Goal: Navigation & Orientation: Find specific page/section

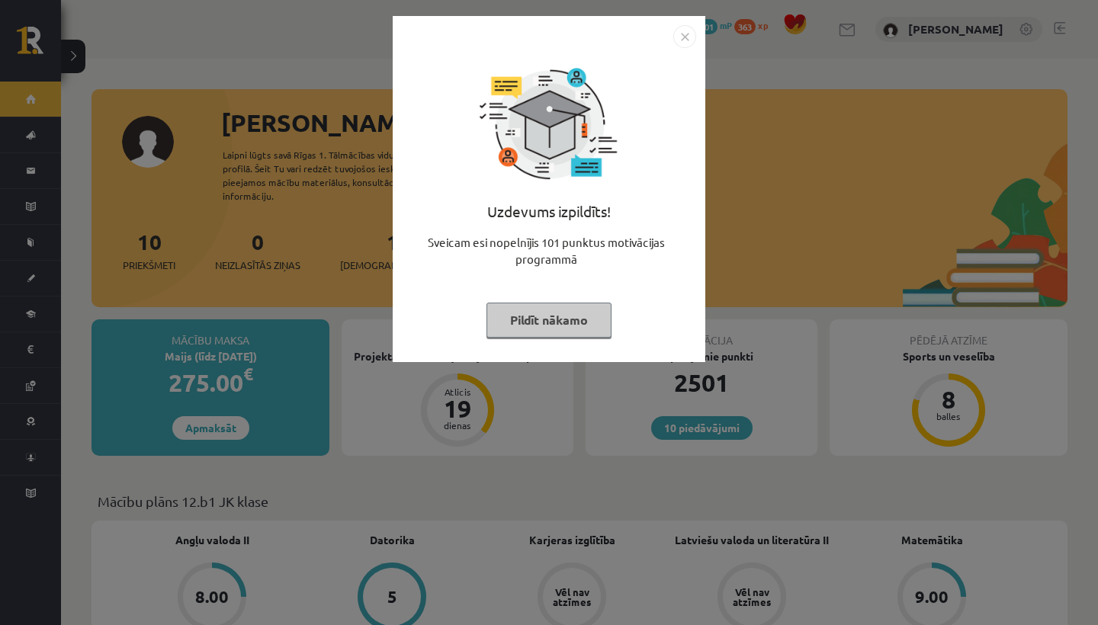
click at [542, 322] on button "Pildīt nākamo" at bounding box center [548, 320] width 125 height 35
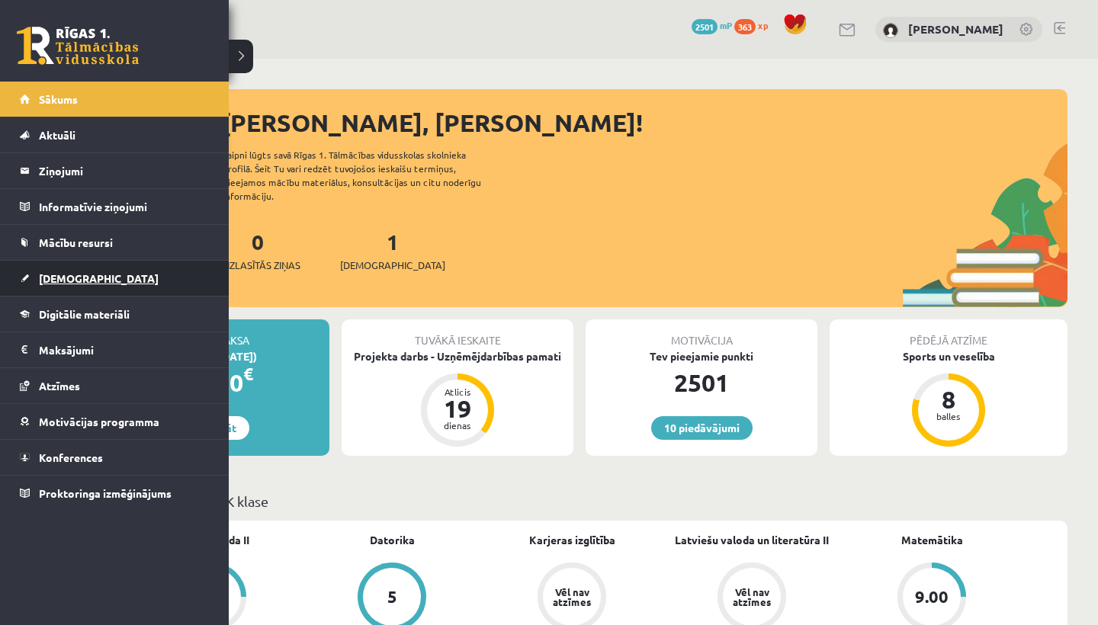
click at [21, 280] on link "[DEMOGRAPHIC_DATA]" at bounding box center [115, 278] width 190 height 35
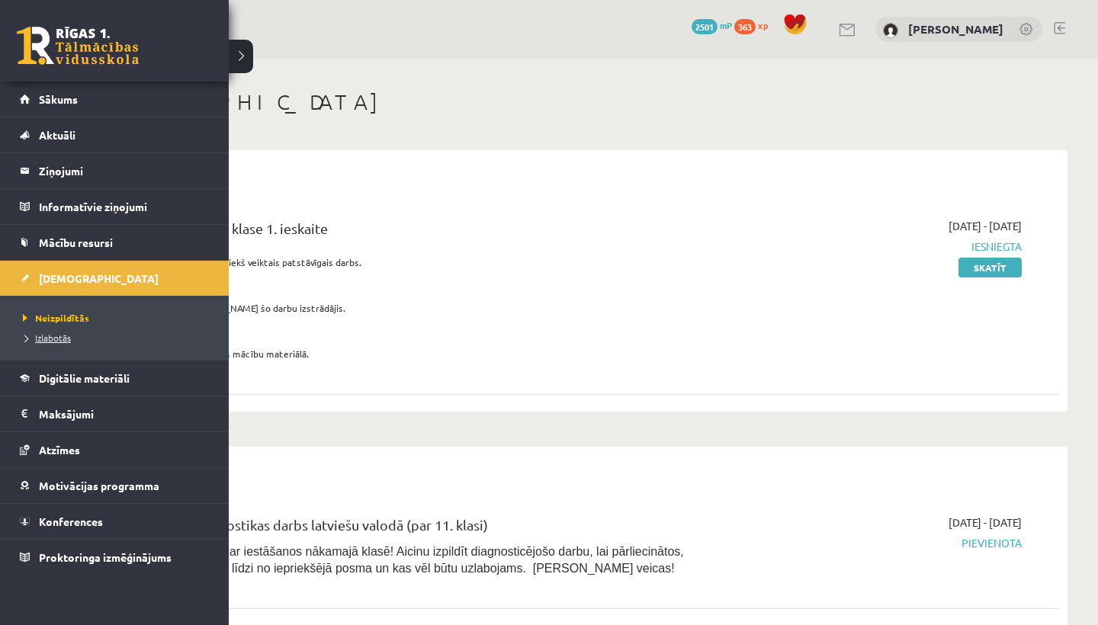
click at [37, 338] on span "Izlabotās" at bounding box center [45, 338] width 52 height 12
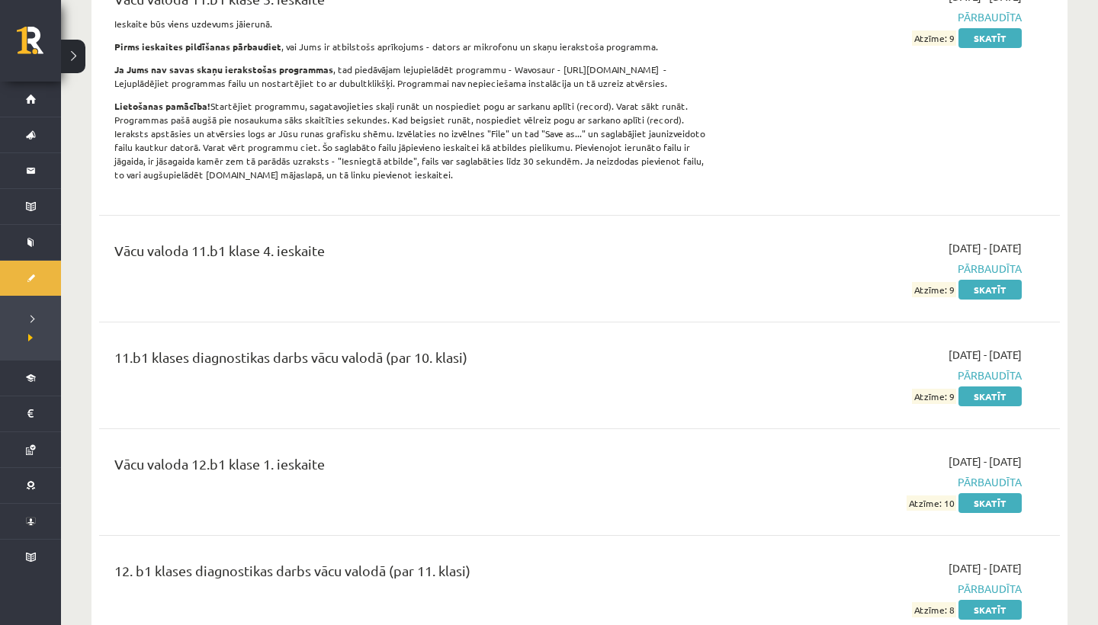
scroll to position [4260, 0]
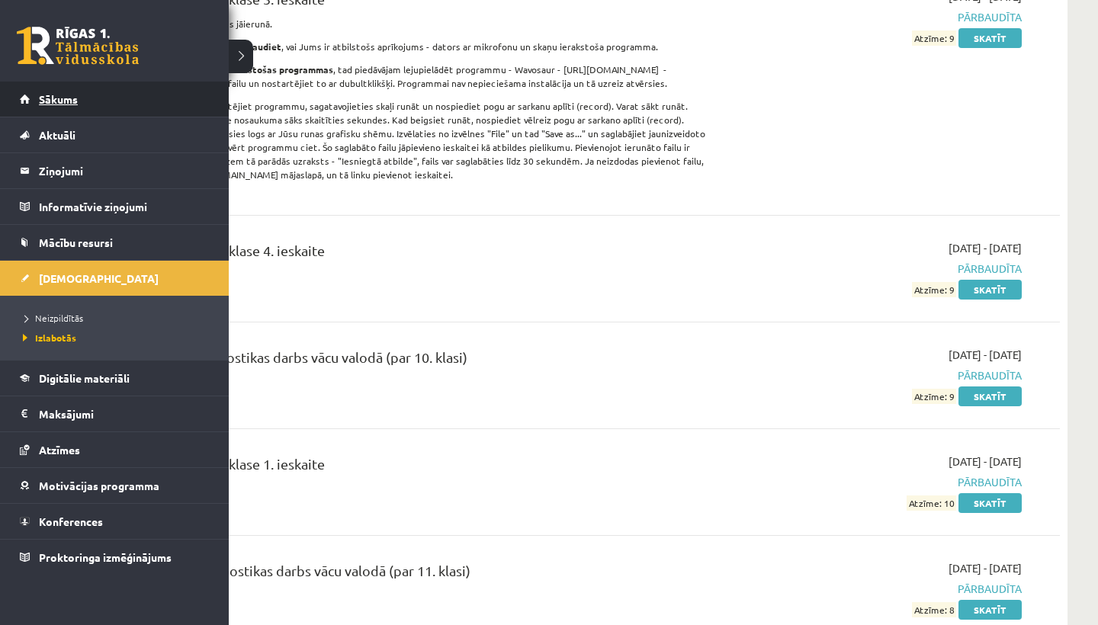
click at [50, 109] on link "Sākums" at bounding box center [115, 99] width 190 height 35
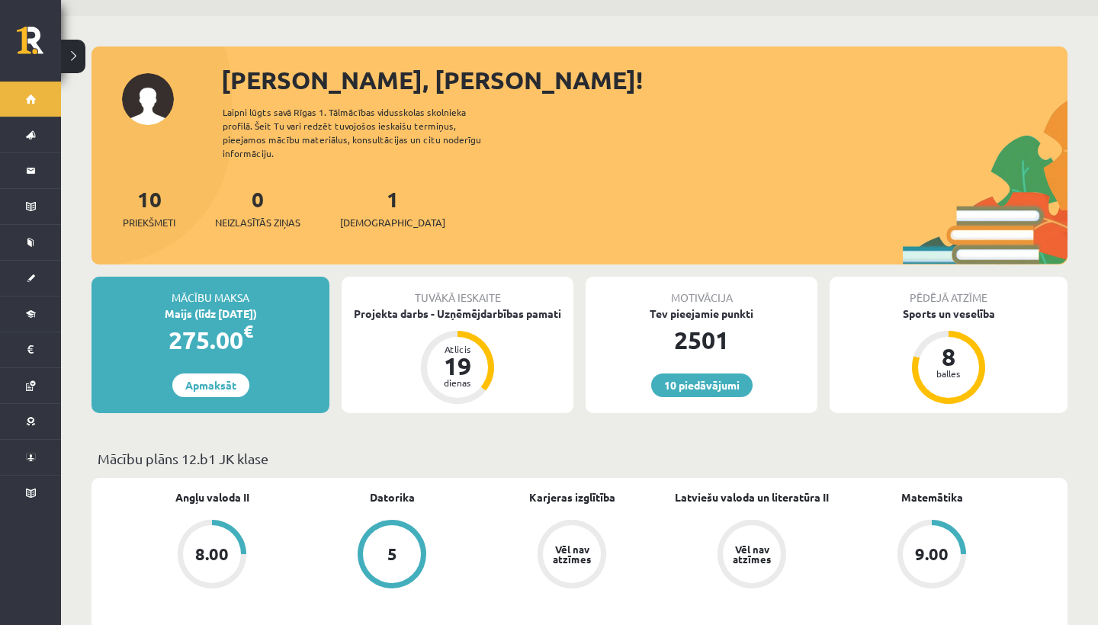
scroll to position [38, 0]
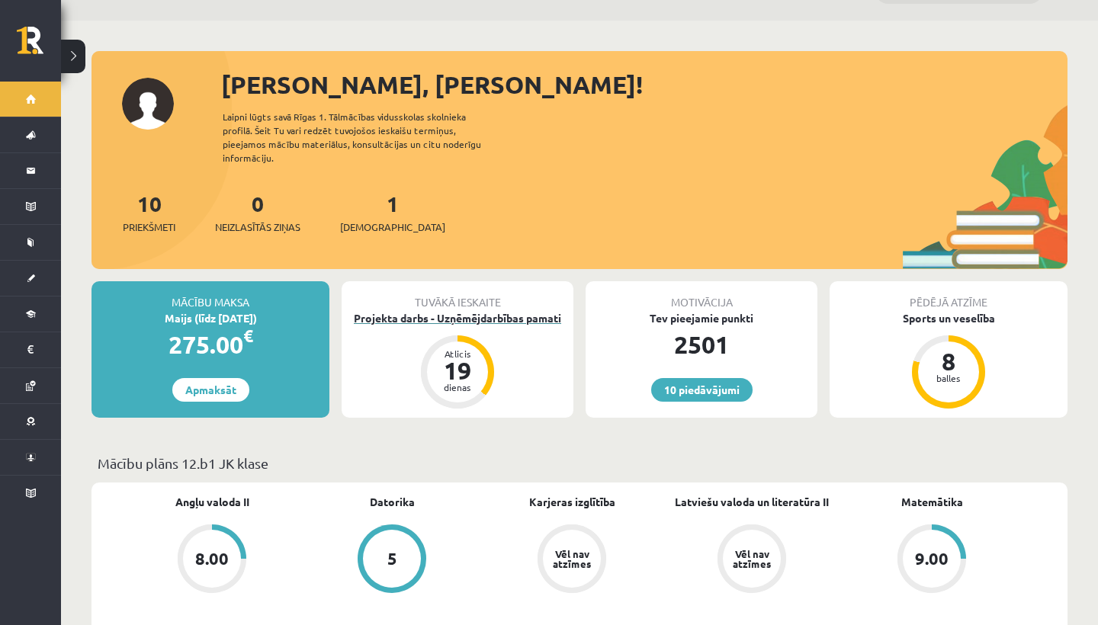
click at [467, 310] on div "Projekta darbs - Uzņēmējdarbības pamati" at bounding box center [457, 318] width 232 height 16
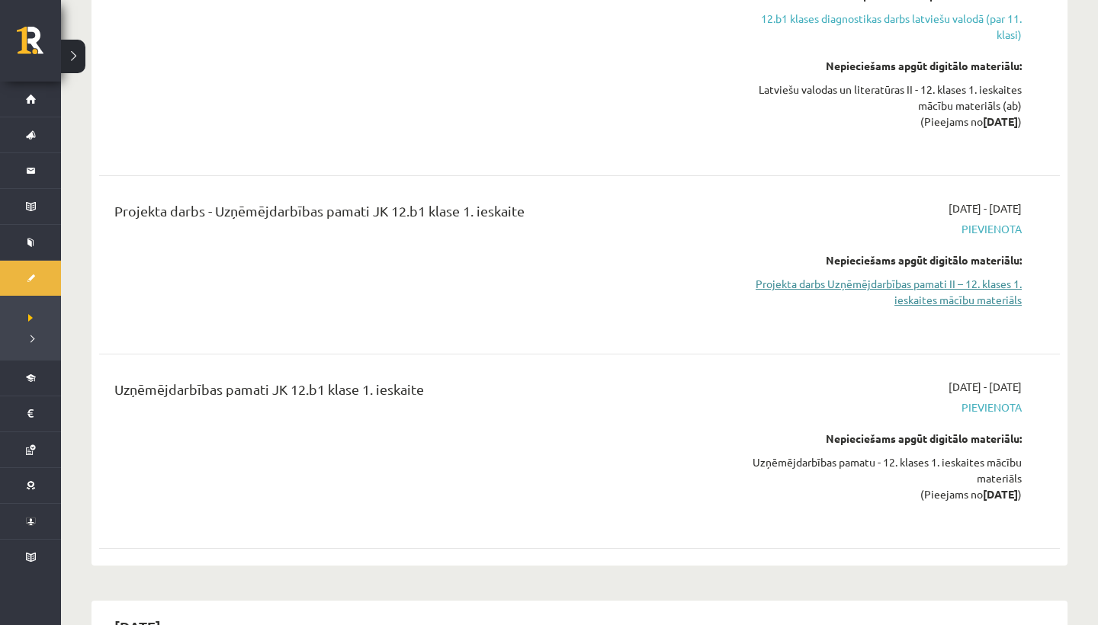
scroll to position [707, 0]
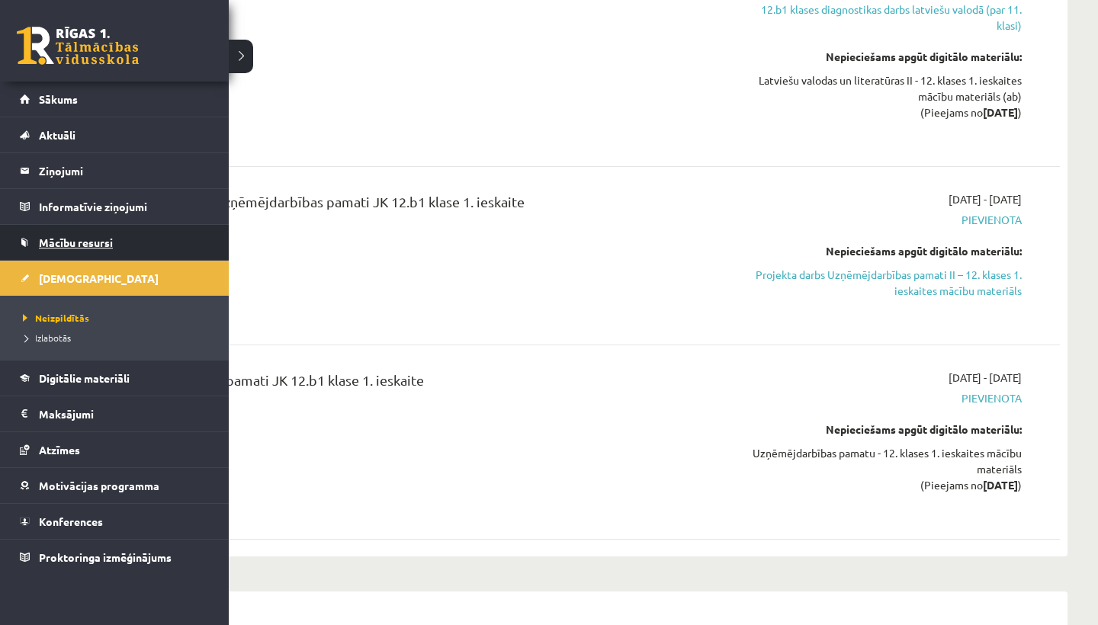
click at [53, 243] on span "Mācību resursi" at bounding box center [76, 243] width 74 height 14
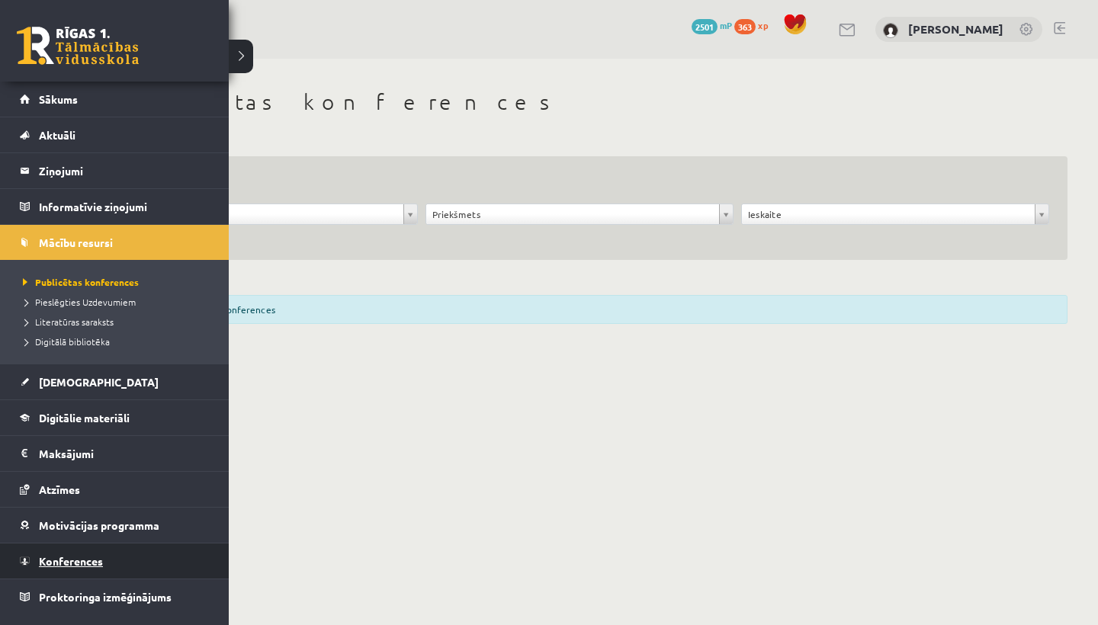
click at [88, 560] on span "Konferences" at bounding box center [71, 561] width 64 height 14
